Goal: Task Accomplishment & Management: Manage account settings

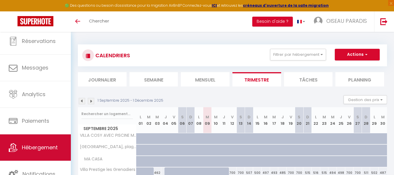
click at [33, 151] on link "Hébergement" at bounding box center [35, 147] width 71 height 26
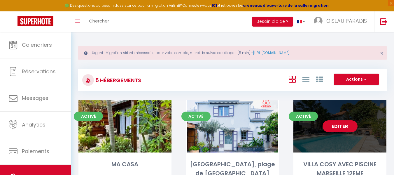
click at [365, 130] on div "Editer" at bounding box center [339, 126] width 93 height 52
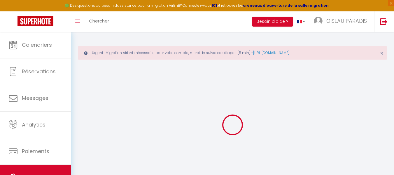
select select
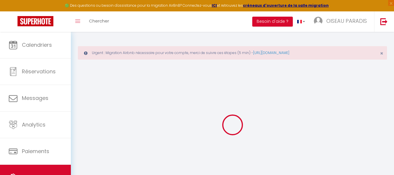
select select
checkbox input "false"
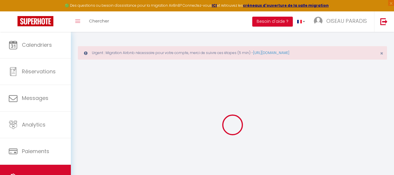
select select
type input "VILLA COSY AVEC PISCINE MARSEILLE 12EME"
type input "Sandrine"
type input "BERTIN-[PERSON_NAME]"
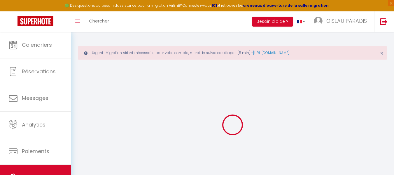
type input "120 Traverse du Commandeur"
type input "13012"
type input "[GEOGRAPHIC_DATA]"
select select "houses"
select select "8"
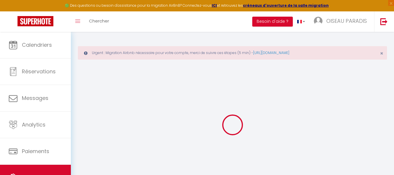
select select "4"
type input "343"
type input "230"
type input "5"
type input "17.15"
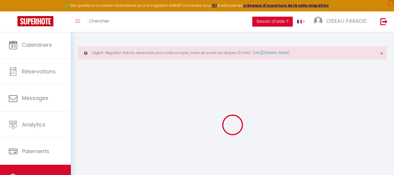
type input "2000"
select select
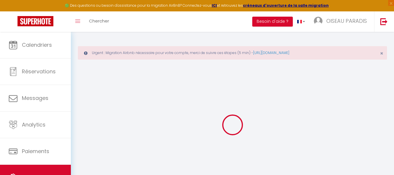
select select
type input "120 Traverse du Commandeur"
type input "13012"
type input "[GEOGRAPHIC_DATA]"
type input "[EMAIL_ADDRESS][DOMAIN_NAME]"
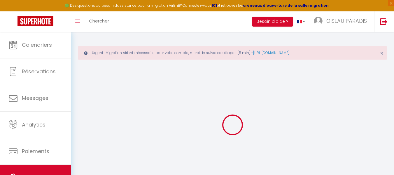
select select
checkbox input "false"
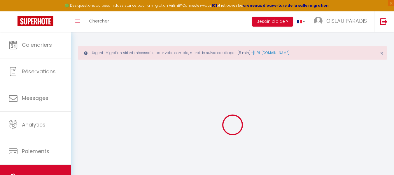
radio input "true"
type input "0"
select select "6044-22979073"
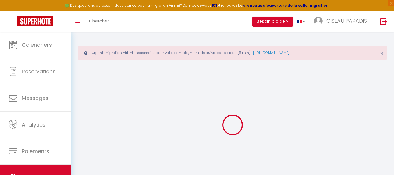
select select
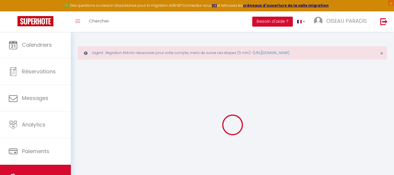
select select
checkbox input "false"
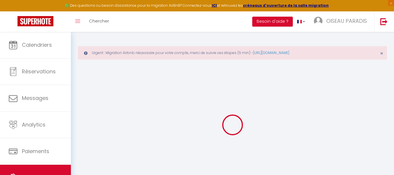
select select
checkbox input "false"
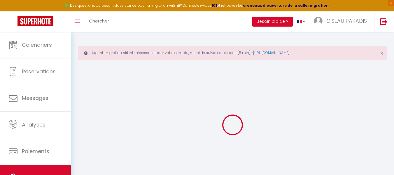
select select "15:00"
select select "18:00"
select select "10:00"
select select "30"
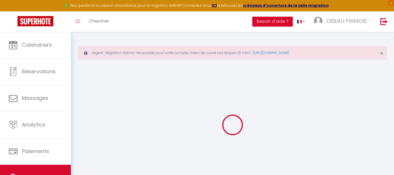
select select
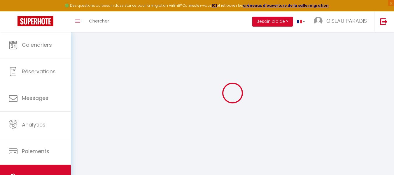
select select
checkbox input "false"
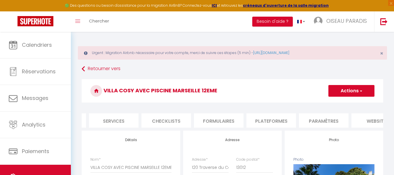
scroll to position [0, 151]
click at [267, 122] on li "Plateformes" at bounding box center [271, 120] width 50 height 14
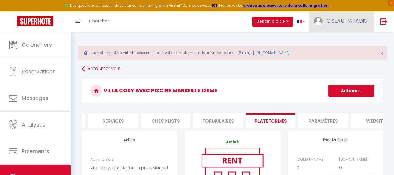
click at [342, 18] on span "OISEAU PARADIS" at bounding box center [346, 20] width 41 height 7
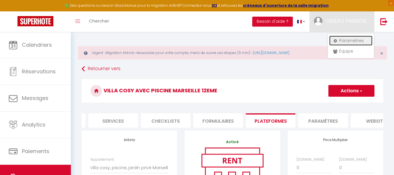
click at [347, 41] on link "Paramètres" at bounding box center [350, 41] width 43 height 10
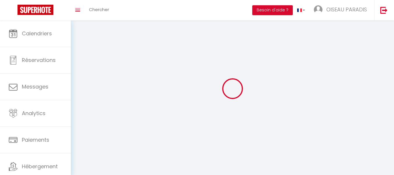
type input "OISEAU PARADIS"
type input "CONCIERGERIE"
type input "0682299379"
type input "[STREET_ADDRESS] FARRER"
type input "66330"
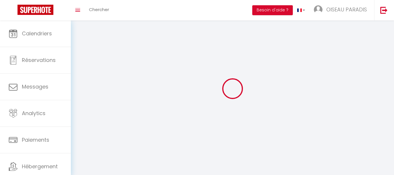
type input "CABESTANY"
type input "hbLLyXIH14iTFia6Odz0u7GKm"
type input "wOh2fvucS1PiPRaEXiytY2npy"
select select "28"
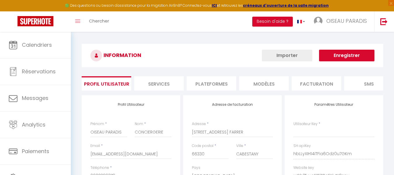
type input "hbLLyXIH14iTFia6Odz0u7GKm"
type input "wOh2fvucS1PiPRaEXiytY2npy"
type input "[URL][DOMAIN_NAME]"
select select "fr"
click at [230, 84] on li "Plateformes" at bounding box center [212, 83] width 50 height 14
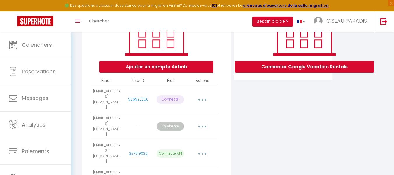
scroll to position [100, 0]
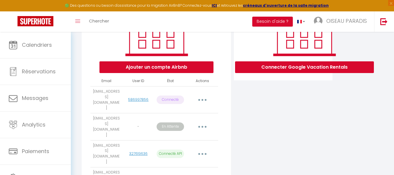
click at [204, 122] on button "button" at bounding box center [202, 126] width 16 height 9
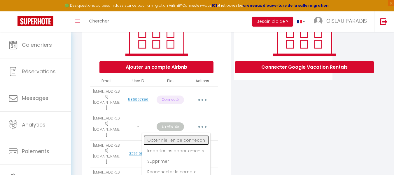
click at [189, 135] on link "Obtenir le lien de connexion" at bounding box center [175, 140] width 65 height 10
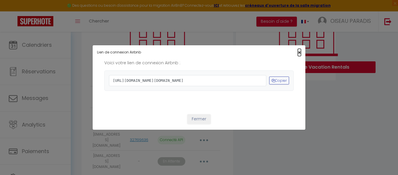
click at [298, 49] on span "×" at bounding box center [299, 52] width 3 height 7
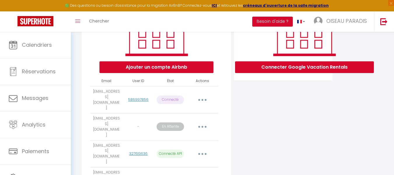
click at [202, 122] on button "button" at bounding box center [202, 126] width 16 height 9
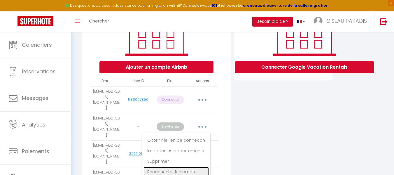
click at [167, 166] on link "Reconnecter le compte" at bounding box center [175, 171] width 65 height 10
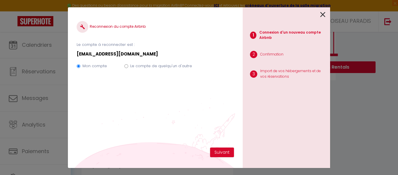
click at [127, 66] on input "Le compte de quelqu'un d'autre" at bounding box center [126, 66] width 4 height 4
radio input "true"
radio input "false"
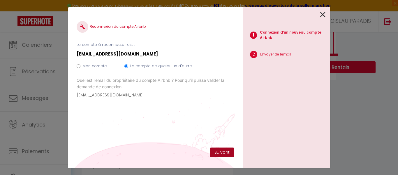
click at [228, 155] on button "Suivant" at bounding box center [222, 152] width 24 height 10
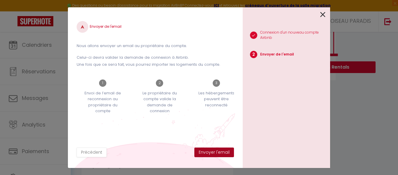
click at [228, 155] on button "Envoyer l'email" at bounding box center [214, 152] width 40 height 10
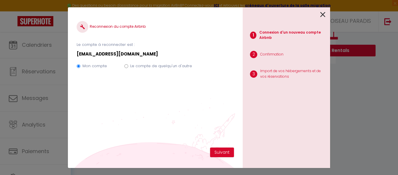
click at [125, 65] on input "Le compte de quelqu'un d'autre" at bounding box center [126, 66] width 4 height 4
radio input "true"
radio input "false"
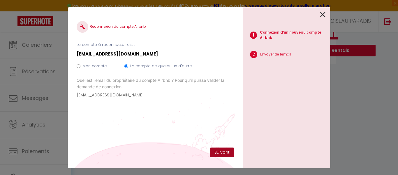
click at [228, 154] on button "Suivant" at bounding box center [222, 152] width 24 height 10
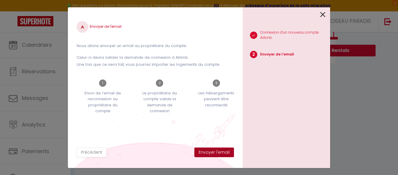
click at [228, 154] on button "Envoyer l'email" at bounding box center [214, 152] width 40 height 10
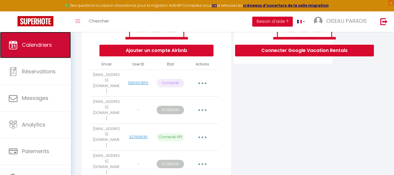
click at [38, 44] on span "Calendriers" at bounding box center [37, 44] width 30 height 7
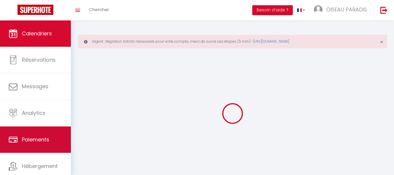
scroll to position [30, 0]
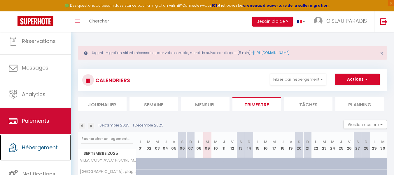
click at [27, 142] on link "Hébergement" at bounding box center [35, 147] width 71 height 26
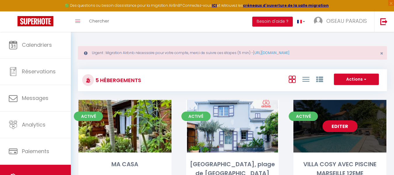
click at [349, 129] on link "Editer" at bounding box center [339, 126] width 35 height 12
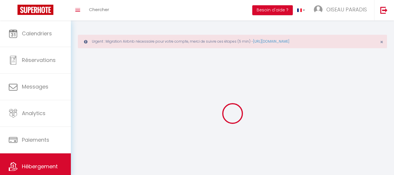
select select "1"
select select "28"
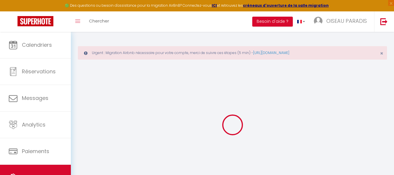
select select
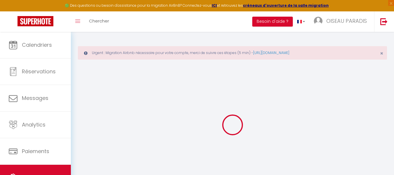
select select
checkbox input "false"
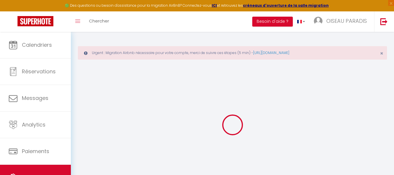
select select
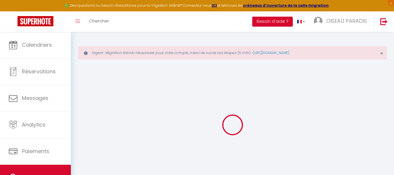
select select
checkbox input "false"
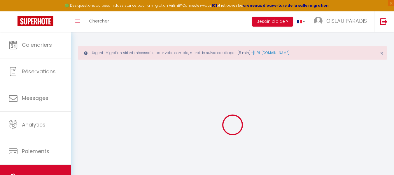
checkbox input "false"
select select
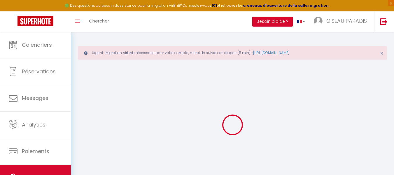
select select
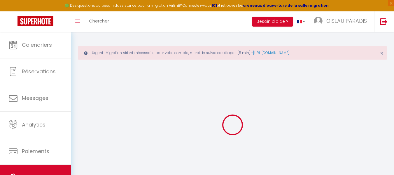
checkbox input "false"
select select
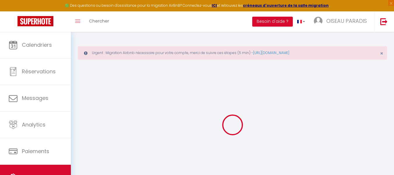
select select
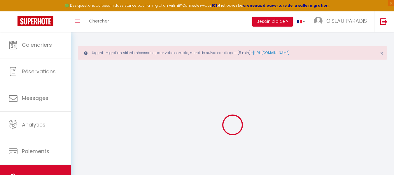
select select
checkbox input "false"
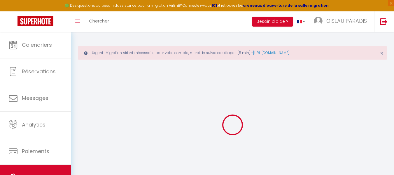
checkbox input "false"
select select
type input "VILLA COSY AVEC PISCINE MARSEILLE 12EME"
type input "Sandrine"
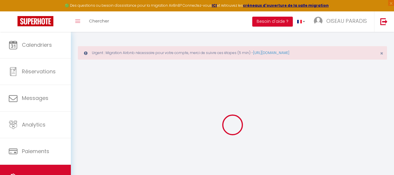
type input "BERTIN-[PERSON_NAME]"
type input "120 Traverse du Commandeur"
type input "13012"
type input "[GEOGRAPHIC_DATA]"
select select "houses"
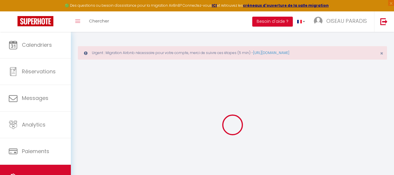
select select "8"
select select "4"
type input "343"
type input "230"
type input "5"
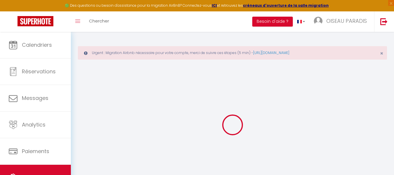
type input "17.15"
type input "2000"
select select
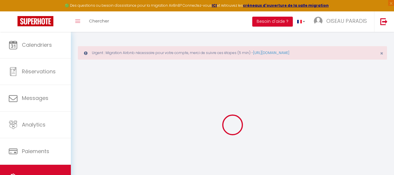
select select
type input "120 Traverse du Commandeur"
type input "13012"
type input "[GEOGRAPHIC_DATA]"
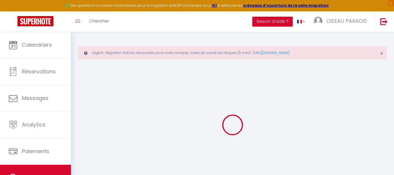
type input "[EMAIL_ADDRESS][DOMAIN_NAME]"
select select
checkbox input "false"
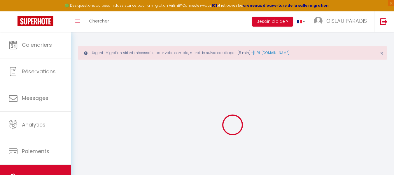
checkbox input "false"
radio input "true"
type input "0"
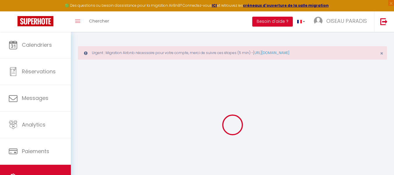
select select
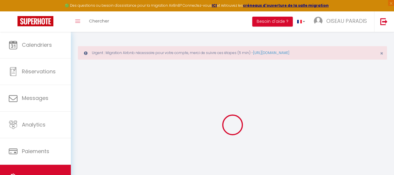
select select
checkbox input "false"
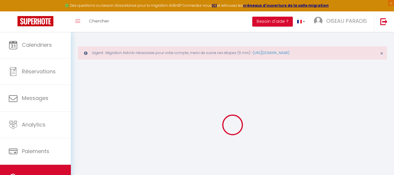
select select
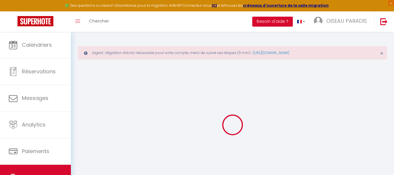
select select
checkbox input "false"
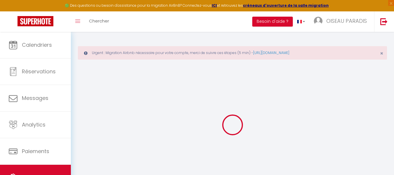
select select
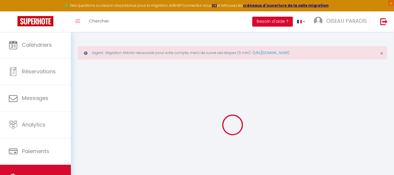
select select
checkbox input "false"
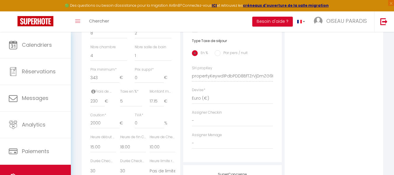
scroll to position [255, 0]
click at [97, 106] on input "230" at bounding box center [97, 101] width 14 height 10
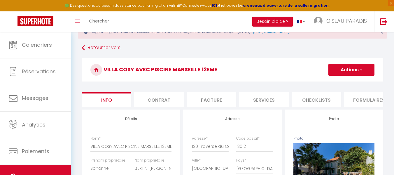
scroll to position [21, 0]
click at [350, 69] on button "Actions" at bounding box center [351, 70] width 46 height 12
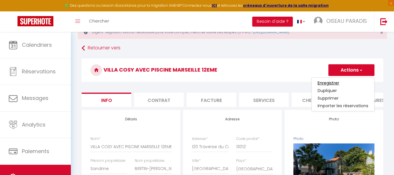
click at [327, 83] on input "Enregistrer" at bounding box center [328, 83] width 22 height 6
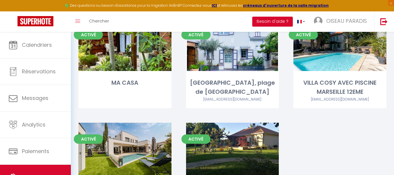
scroll to position [81, 0]
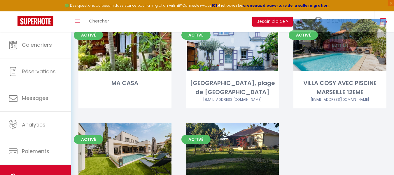
click at [347, 47] on link "Editer" at bounding box center [339, 45] width 35 height 12
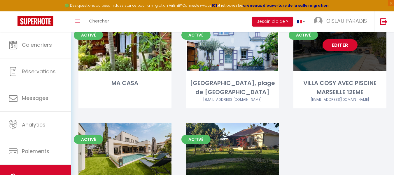
click at [339, 43] on link "Editer" at bounding box center [339, 45] width 35 height 12
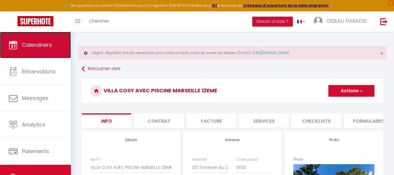
click at [33, 47] on span "Calendriers" at bounding box center [37, 44] width 30 height 7
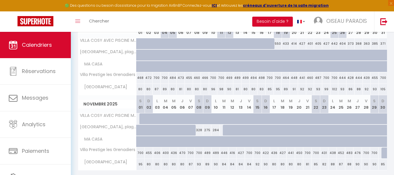
scroll to position [194, 0]
click at [140, 80] on div "468" at bounding box center [140, 77] width 8 height 11
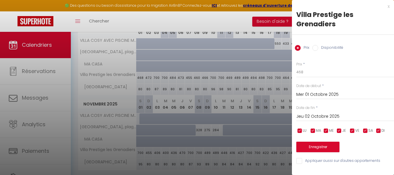
click at [317, 47] on input "Disponibilité" at bounding box center [315, 48] width 6 height 6
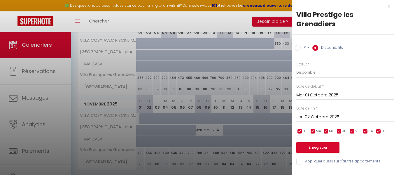
click at [129, 86] on div at bounding box center [197, 87] width 394 height 175
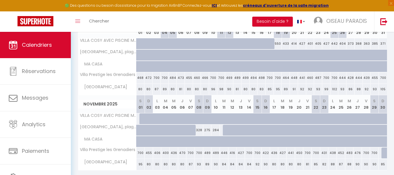
click at [139, 90] on div "80" at bounding box center [140, 89] width 8 height 11
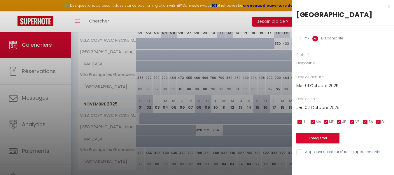
click at [296, 40] on input "Prix" at bounding box center [298, 39] width 6 height 6
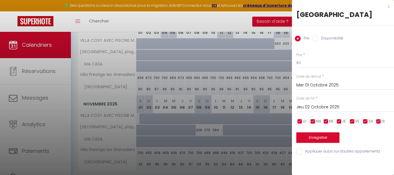
click at [114, 89] on div at bounding box center [197, 87] width 394 height 175
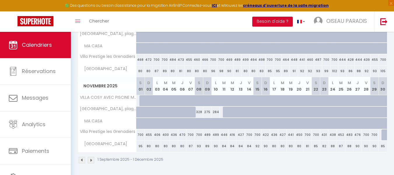
scroll to position [214, 0]
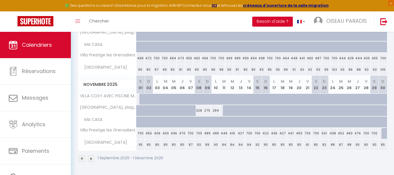
click at [92, 159] on img at bounding box center [91, 158] width 6 height 6
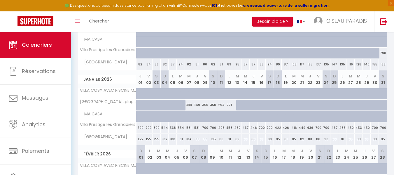
scroll to position [146, 0]
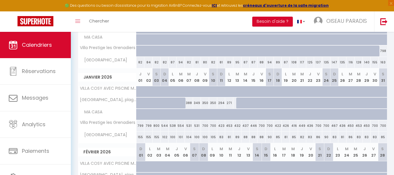
click at [383, 52] on div "798" at bounding box center [383, 50] width 8 height 11
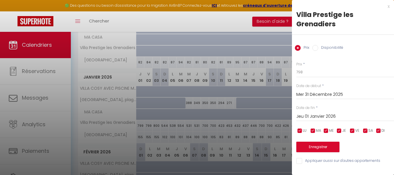
click at [316, 48] on input "Disponibilité" at bounding box center [315, 48] width 6 height 6
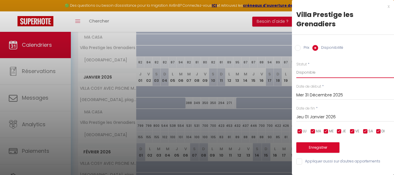
click at [310, 74] on select "Disponible Indisponible" at bounding box center [345, 72] width 98 height 11
click at [296, 67] on select "Disponible Indisponible" at bounding box center [345, 72] width 98 height 11
click at [332, 115] on input "Jeu 01 Janvier 2026" at bounding box center [345, 117] width 98 height 8
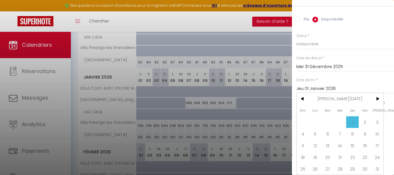
scroll to position [0, 0]
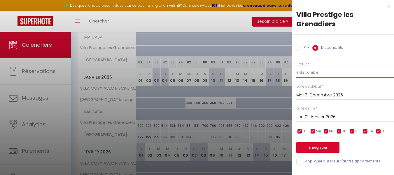
click at [307, 70] on select "Disponible Indisponible" at bounding box center [345, 72] width 98 height 11
click at [296, 67] on select "Disponible Indisponible" at bounding box center [345, 72] width 98 height 11
click at [314, 145] on button "Enregistrer" at bounding box center [317, 147] width 43 height 10
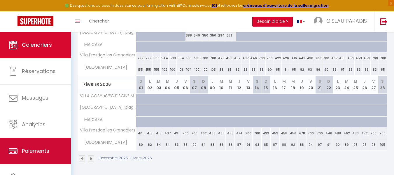
scroll to position [30, 0]
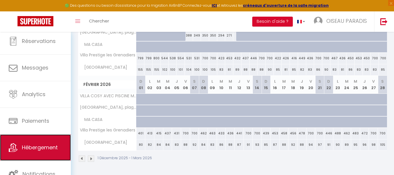
click at [51, 147] on span "Hébergement" at bounding box center [40, 146] width 36 height 7
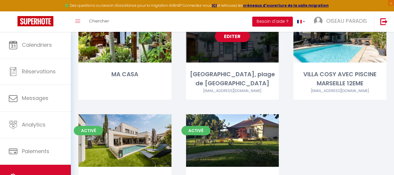
scroll to position [104, 0]
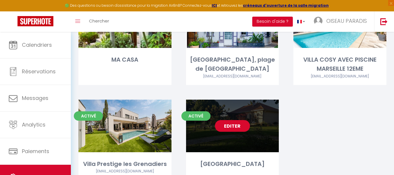
click at [236, 127] on link "Editer" at bounding box center [232, 126] width 35 height 12
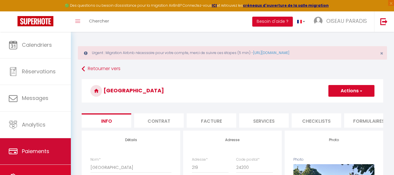
scroll to position [30, 0]
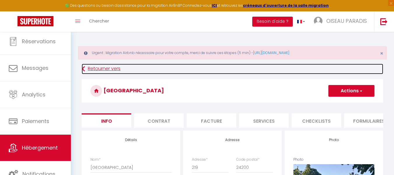
click at [112, 69] on link "Retourner vers" at bounding box center [232, 69] width 301 height 10
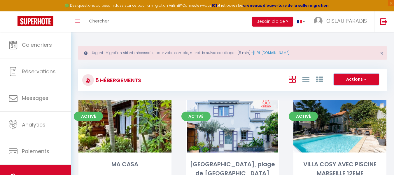
click at [352, 78] on button "Actions" at bounding box center [356, 79] width 45 height 12
click at [351, 89] on li "Créer un Hébergement" at bounding box center [351, 91] width 53 height 6
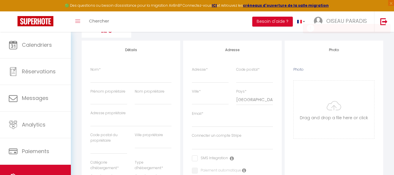
scroll to position [90, 0]
click at [96, 78] on input "Nom *" at bounding box center [130, 77] width 81 height 10
click at [95, 101] on input "Prénom propriétaire" at bounding box center [108, 99] width 37 height 10
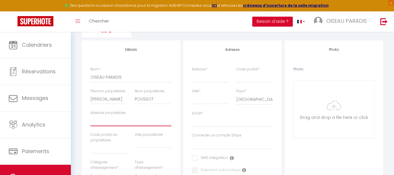
click at [108, 123] on input "Adresse propriétaire" at bounding box center [130, 120] width 81 height 10
click at [98, 120] on input "[STREET_ADDRESS][PERSON_NAME]" at bounding box center [130, 120] width 81 height 10
click at [100, 149] on input "text" at bounding box center [108, 148] width 37 height 10
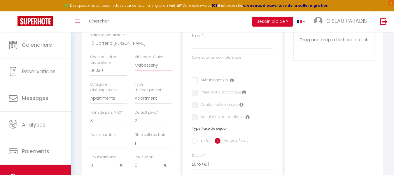
scroll to position [168, 0]
click at [116, 100] on select "Apartments Houses Secondary units Unique Homes BNB Others" at bounding box center [108, 97] width 37 height 11
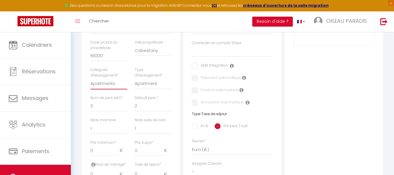
scroll to position [182, 0]
click at [117, 85] on select "Apartments Houses Secondary units Unique Homes BNB Others" at bounding box center [108, 83] width 37 height 11
click at [150, 82] on select "Apartment Condominium Loft Serviced Apartment" at bounding box center [153, 83] width 37 height 11
click at [156, 83] on select "Apartment Condominium Loft Serviced Apartment" at bounding box center [153, 83] width 37 height 11
click at [112, 83] on select "Apartments Houses Secondary units Unique Homes BNB Others" at bounding box center [108, 83] width 37 height 11
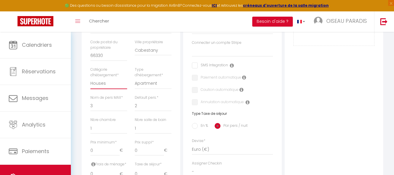
click at [90, 78] on select "Apartments Houses Secondary units Unique Homes BNB Others" at bounding box center [108, 83] width 37 height 11
click at [150, 87] on select "House [GEOGRAPHIC_DATA] Villa [GEOGRAPHIC_DATA] Cottage [GEOGRAPHIC_DATA] Earth…" at bounding box center [153, 83] width 37 height 11
click at [112, 82] on select "Apartments Houses Secondary units Unique Homes BNB Others" at bounding box center [108, 83] width 37 height 11
click at [90, 78] on select "Apartments Houses Secondary units Unique Homes BNB Others" at bounding box center [108, 83] width 37 height 11
click at [152, 86] on select "House [GEOGRAPHIC_DATA] Villa [GEOGRAPHIC_DATA] Cottage [GEOGRAPHIC_DATA] Earth…" at bounding box center [153, 83] width 37 height 11
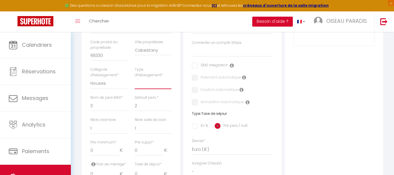
click at [135, 78] on select "House [GEOGRAPHIC_DATA] Villa [GEOGRAPHIC_DATA] Cottage [GEOGRAPHIC_DATA] Earth…" at bounding box center [153, 83] width 37 height 11
click at [100, 107] on select "1 2 3 4 5 6 7 8 9 10 11 12 13 14" at bounding box center [108, 105] width 37 height 11
click at [90, 100] on select "1 2 3 4 5 6 7 8 9 10 11 12 13 14" at bounding box center [108, 105] width 37 height 11
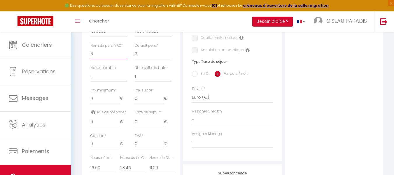
scroll to position [235, 0]
click at [101, 75] on select "0 1 2 3 4 5 6 7 8 9 10 11 12 13" at bounding box center [108, 75] width 37 height 11
click at [90, 70] on select "0 1 2 3 4 5 6 7 8 9 10 11 12 13" at bounding box center [108, 75] width 37 height 11
click at [143, 78] on select "0 1 2 3 4 5 6 7 8 9 10 11 12 13" at bounding box center [153, 75] width 37 height 11
click at [135, 70] on select "0 1 2 3 4 5 6 7 8 9 10 11 12 13" at bounding box center [153, 75] width 37 height 11
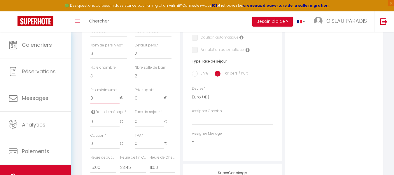
click at [99, 97] on input "0" at bounding box center [104, 98] width 29 height 10
click at [196, 73] on input "En %" at bounding box center [195, 74] width 6 height 6
click at [135, 122] on input "Taxe en % *" at bounding box center [131, 121] width 22 height 10
click at [98, 142] on input "0" at bounding box center [104, 143] width 29 height 10
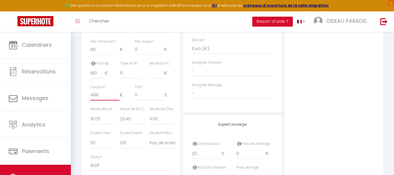
scroll to position [284, 0]
click at [109, 116] on select "00:00 00:15 00:30 00:45 01:00 01:15 01:30 01:45 02:00 02:15 02:30 02:45 03:00" at bounding box center [103, 117] width 26 height 11
click at [90, 112] on select "00:00 00:15 00:30 00:45 01:00 01:15 01:30 01:45 02:00 02:15 02:30 02:45 03:00" at bounding box center [103, 117] width 26 height 11
click at [131, 119] on select "00:00 00:15 00:30 00:45 01:00 01:15 01:30 01:45 02:00 02:15 02:30 02:45 03:00" at bounding box center [133, 117] width 26 height 11
click at [120, 112] on select "00:00 00:15 00:30 00:45 01:00 01:15 01:30 01:45 02:00 02:15 02:30 02:45 03:00" at bounding box center [133, 117] width 26 height 11
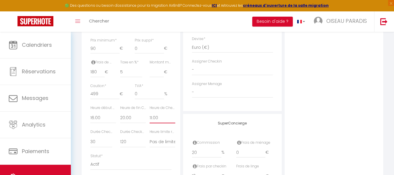
click at [157, 118] on select "00:00 00:15 00:30 00:45 01:00 01:15 01:30 01:45 02:00 02:15 02:30 02:45 03:00" at bounding box center [163, 117] width 26 height 11
click at [150, 112] on select "00:00 00:15 00:30 00:45 01:00 01:15 01:30 01:45 02:00 02:15 02:30 02:45 03:00" at bounding box center [163, 117] width 26 height 11
click at [104, 143] on select "15 30 45 60 75 90 105 120 135 150 165 180 195 210" at bounding box center [101, 141] width 22 height 11
click at [90, 136] on select "15 30 45 60 75 90 105 120 135 150 165 180 195 210" at bounding box center [101, 141] width 22 height 11
click at [126, 140] on select "15 30 45 60 75 90 105 120 135 150 165 180 195 210" at bounding box center [133, 141] width 26 height 11
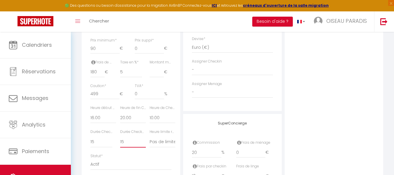
click at [120, 136] on select "15 30 45 60 75 90 105 120 135 150 165 180 195 210" at bounding box center [133, 141] width 26 height 11
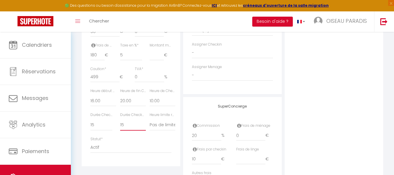
scroll to position [301, 0]
click at [116, 77] on input "500" at bounding box center [104, 77] width 29 height 10
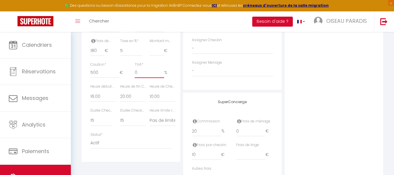
scroll to position [306, 0]
click at [204, 154] on input "10" at bounding box center [206, 154] width 29 height 10
drag, startPoint x: 204, startPoint y: 154, endPoint x: 189, endPoint y: 153, distance: 14.6
click at [189, 153] on div "Frais par checkin 10 €" at bounding box center [210, 154] width 44 height 24
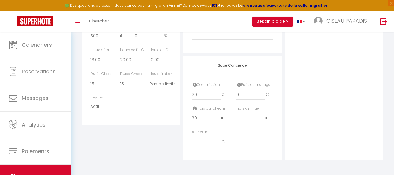
click at [211, 140] on input "number" at bounding box center [206, 141] width 29 height 10
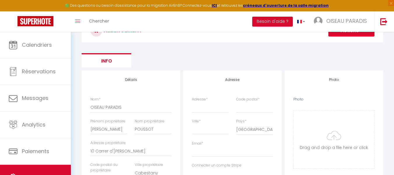
scroll to position [60, 0]
click at [210, 109] on input "Adresse *" at bounding box center [210, 106] width 37 height 10
click at [255, 108] on input "Code postal *" at bounding box center [254, 106] width 37 height 10
click at [203, 131] on input "Ville *" at bounding box center [210, 128] width 37 height 10
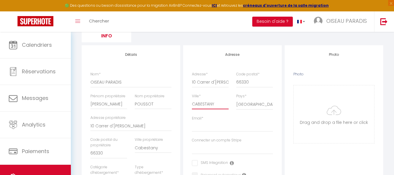
scroll to position [86, 0]
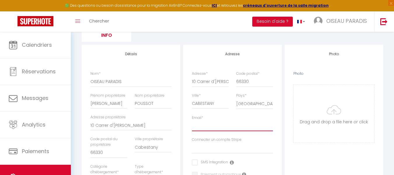
click at [201, 127] on input "Email *" at bounding box center [232, 125] width 81 height 10
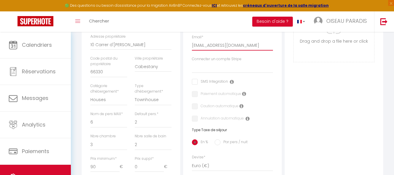
scroll to position [166, 0]
click at [231, 83] on icon at bounding box center [232, 81] width 4 height 5
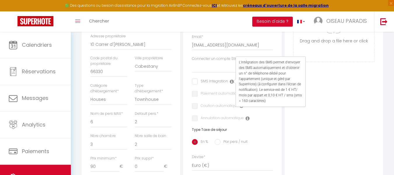
click at [260, 118] on div "Annulation automatique" at bounding box center [232, 118] width 81 height 6
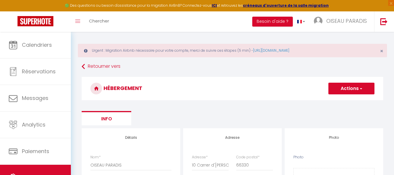
scroll to position [2, 0]
click at [348, 91] on button "Actions" at bounding box center [351, 89] width 46 height 12
click at [345, 100] on input "Enregistrer" at bounding box center [345, 102] width 22 height 6
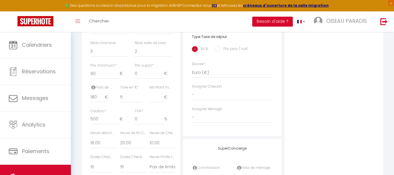
scroll to position [259, 0]
click at [162, 96] on input "0.01" at bounding box center [157, 97] width 14 height 10
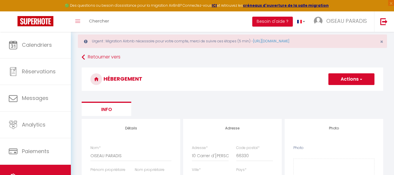
scroll to position [0, 0]
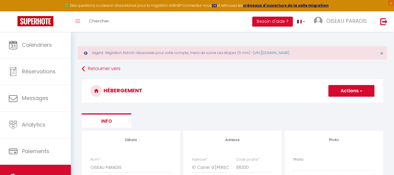
click at [348, 91] on button "Actions" at bounding box center [351, 91] width 46 height 12
click at [346, 104] on input "Enregistrer" at bounding box center [345, 104] width 22 height 6
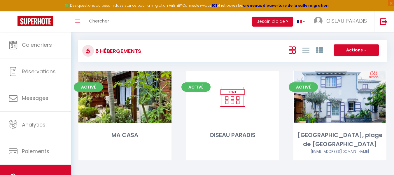
scroll to position [29, 0]
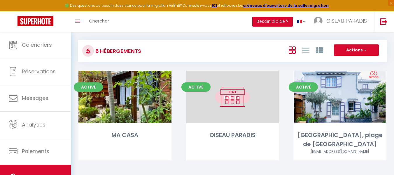
click at [233, 96] on link "Editer" at bounding box center [232, 97] width 35 height 12
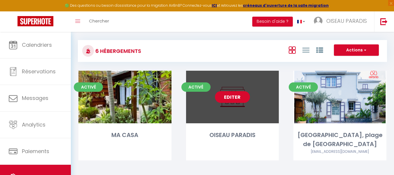
click at [233, 96] on link "Editer" at bounding box center [232, 97] width 35 height 12
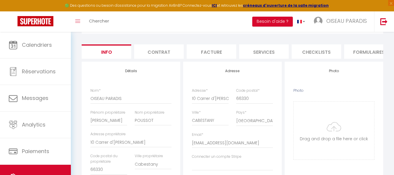
scroll to position [69, 0]
click at [338, 133] on input "Photo" at bounding box center [333, 130] width 80 height 58
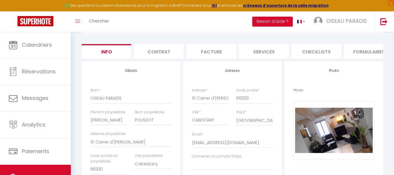
scroll to position [0, 0]
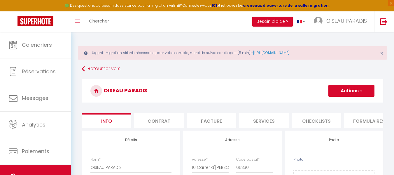
click at [344, 89] on button "Actions" at bounding box center [351, 91] width 46 height 12
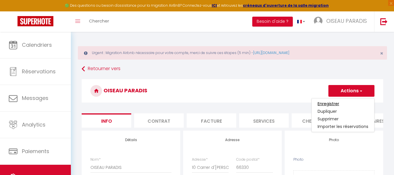
click at [326, 103] on input "Enregistrer" at bounding box center [328, 104] width 22 height 6
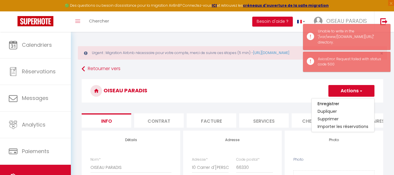
click at [348, 90] on button "Actions" at bounding box center [351, 91] width 46 height 12
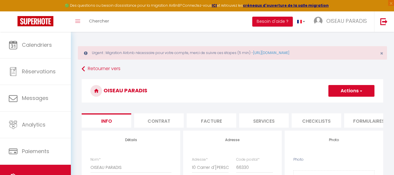
click at [348, 90] on button "Actions" at bounding box center [351, 91] width 46 height 12
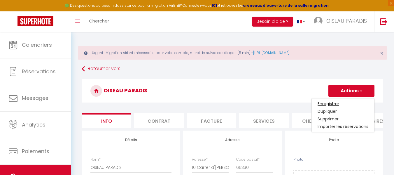
click at [330, 103] on input "Enregistrer" at bounding box center [328, 104] width 22 height 6
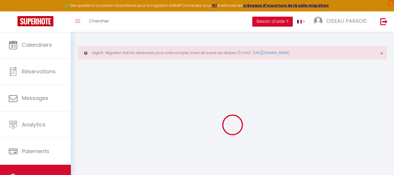
click at [330, 103] on div at bounding box center [232, 125] width 309 height 122
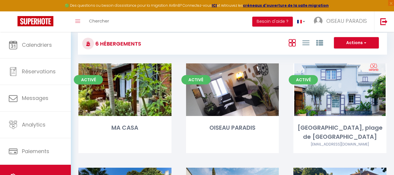
scroll to position [36, 0]
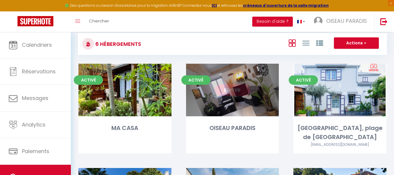
click at [231, 89] on link "Editer" at bounding box center [232, 90] width 35 height 12
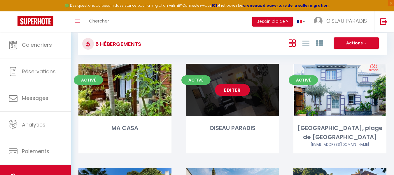
click at [231, 89] on link "Editer" at bounding box center [232, 90] width 35 height 12
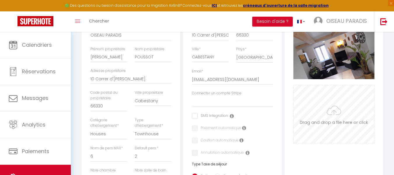
scroll to position [132, 0]
click at [331, 115] on input "Photo" at bounding box center [333, 114] width 80 height 58
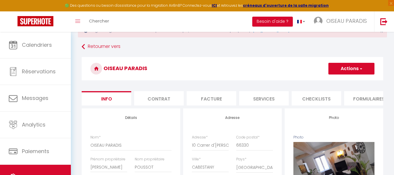
scroll to position [22, 0]
click at [346, 66] on button "Actions" at bounding box center [351, 69] width 46 height 12
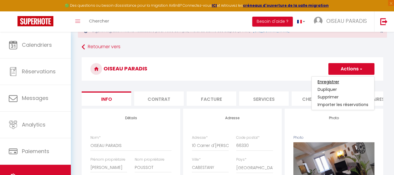
click at [324, 81] on input "Enregistrer" at bounding box center [328, 82] width 22 height 6
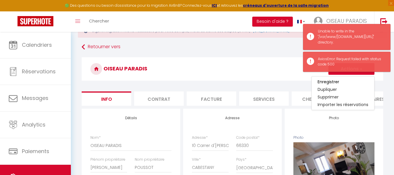
click at [284, 77] on h3 "OISEAU PARADIS" at bounding box center [232, 68] width 301 height 23
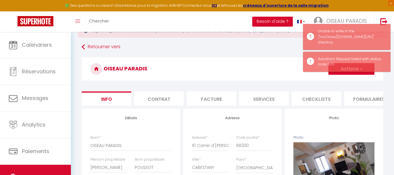
click at [350, 74] on button "Actions" at bounding box center [351, 69] width 46 height 12
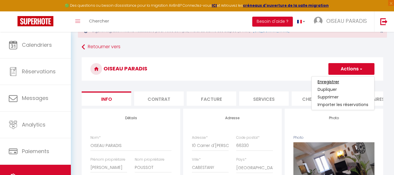
click at [337, 82] on input "Enregistrer" at bounding box center [328, 82] width 22 height 6
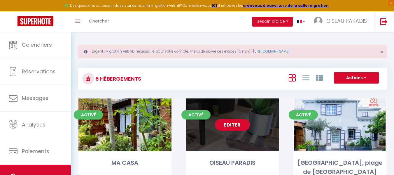
scroll to position [4, 0]
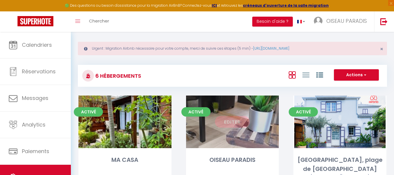
click at [232, 122] on link "Editer" at bounding box center [232, 122] width 35 height 12
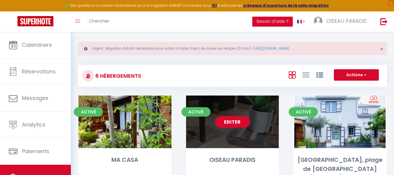
click at [232, 122] on link "Editer" at bounding box center [232, 122] width 35 height 12
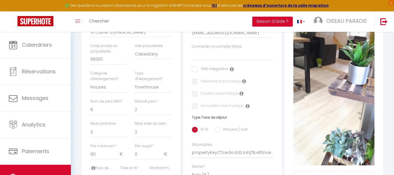
scroll to position [179, 0]
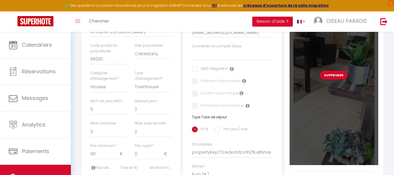
click at [333, 79] on button "Supprimer" at bounding box center [334, 75] width 28 height 9
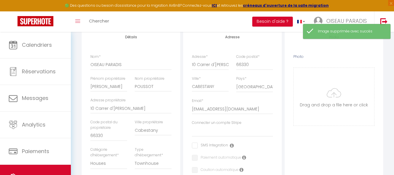
scroll to position [106, 0]
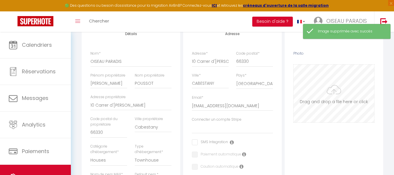
click at [335, 94] on input "Photo" at bounding box center [333, 93] width 80 height 58
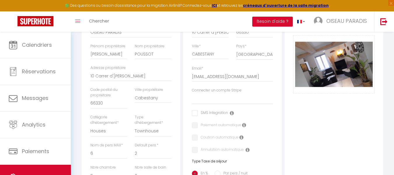
scroll to position [138, 0]
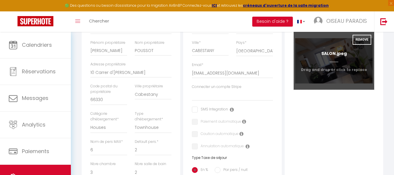
drag, startPoint x: 331, startPoint y: 72, endPoint x: 333, endPoint y: 85, distance: 12.7
click at [333, 85] on input "Photo" at bounding box center [333, 61] width 80 height 58
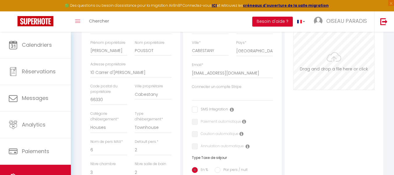
click at [328, 70] on input "Photo" at bounding box center [333, 61] width 80 height 58
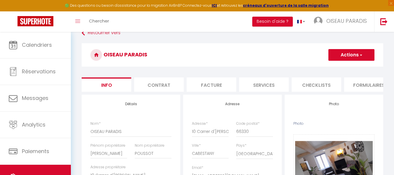
scroll to position [35, 0]
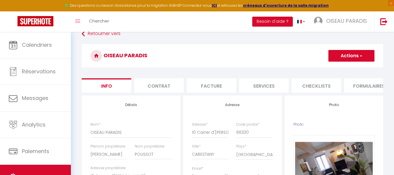
click at [352, 56] on button "Actions" at bounding box center [351, 56] width 46 height 12
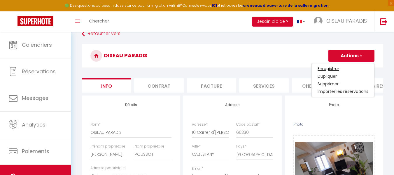
click at [334, 68] on input "Enregistrer" at bounding box center [328, 69] width 22 height 6
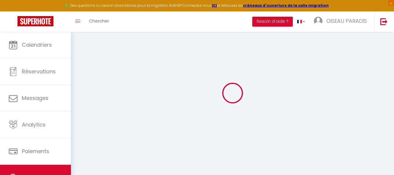
scroll to position [32, 0]
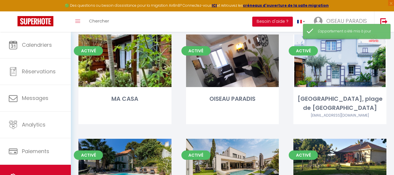
scroll to position [67, 0]
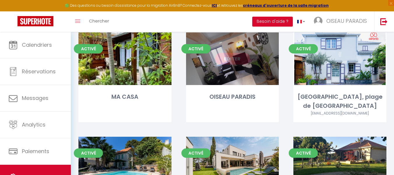
click at [233, 58] on link "Editer" at bounding box center [232, 59] width 35 height 12
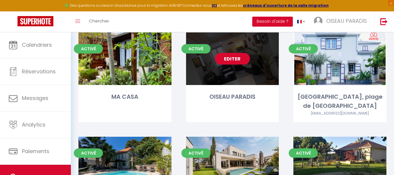
click at [231, 59] on link "Editer" at bounding box center [232, 59] width 35 height 12
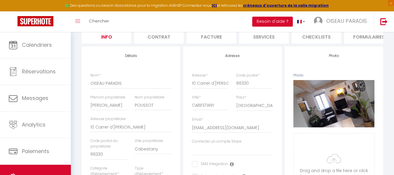
scroll to position [84, 0]
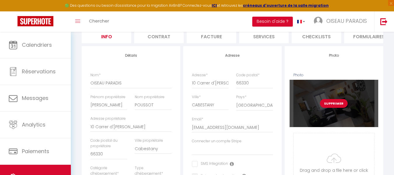
click at [335, 108] on button "Supprimer" at bounding box center [334, 103] width 28 height 9
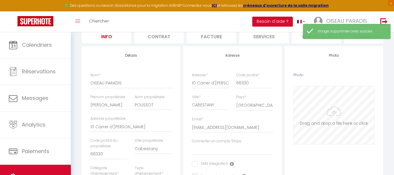
click at [335, 110] on input "Photo" at bounding box center [333, 115] width 80 height 58
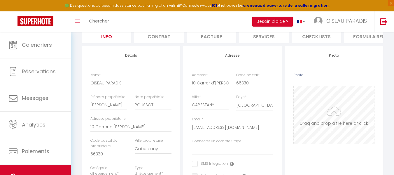
click at [336, 116] on input "Photo" at bounding box center [333, 115] width 80 height 58
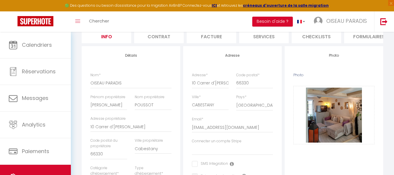
scroll to position [10, 0]
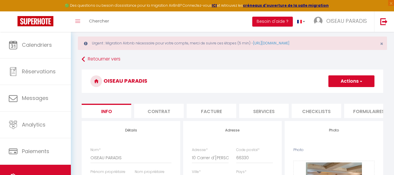
click at [346, 80] on button "Actions" at bounding box center [351, 81] width 46 height 12
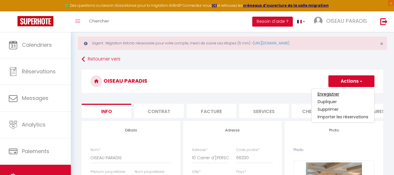
click at [328, 93] on input "Enregistrer" at bounding box center [328, 94] width 22 height 6
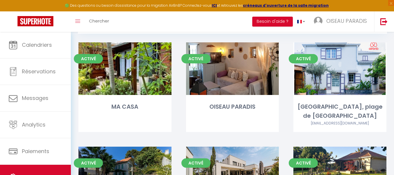
scroll to position [57, 0]
